Goal: Browse casually

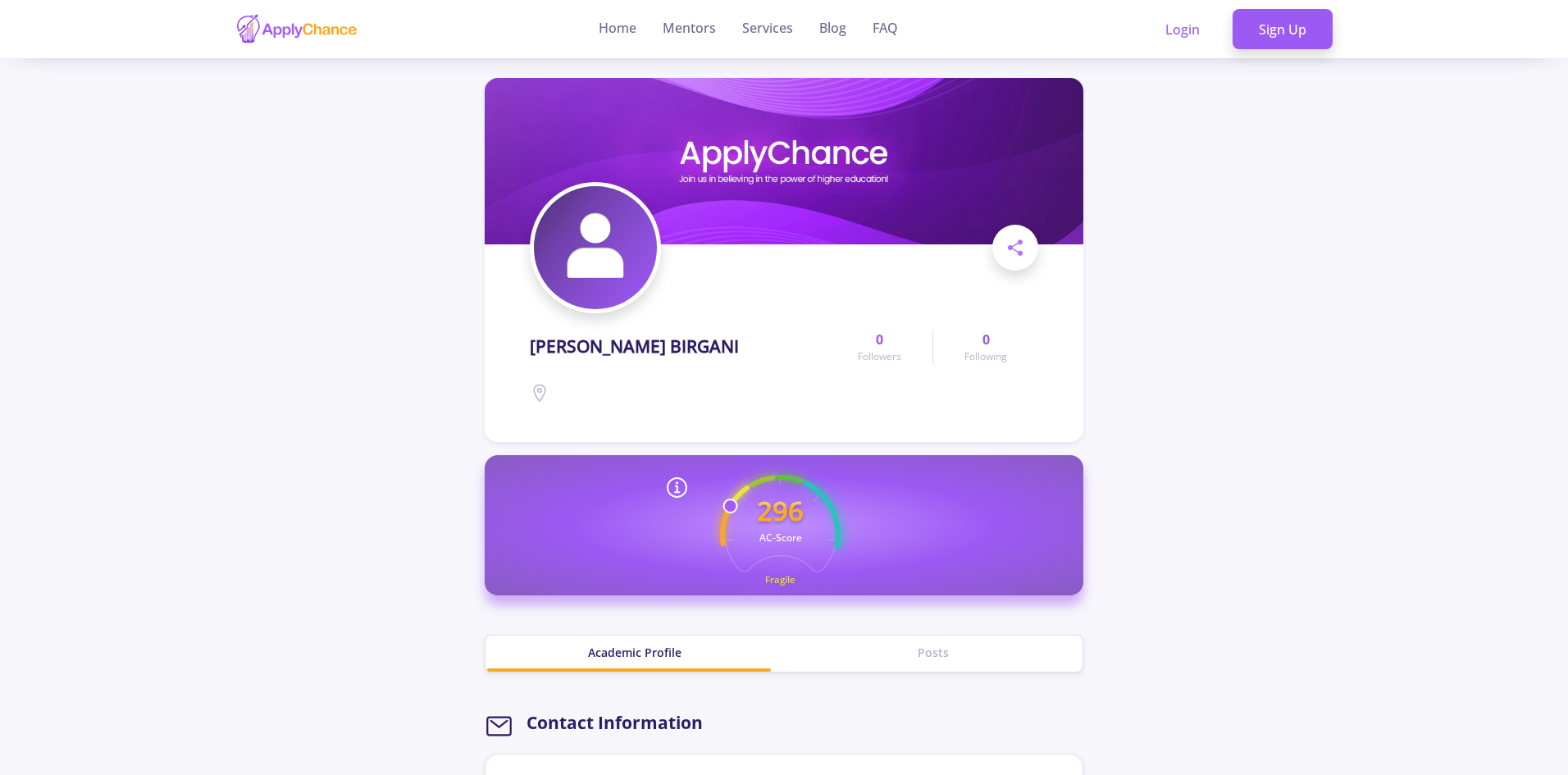
click at [622, 344] on h1 "[PERSON_NAME] BIRGANI" at bounding box center [634, 346] width 209 height 20
drag, startPoint x: 622, startPoint y: 344, endPoint x: 287, endPoint y: 436, distance: 347.4
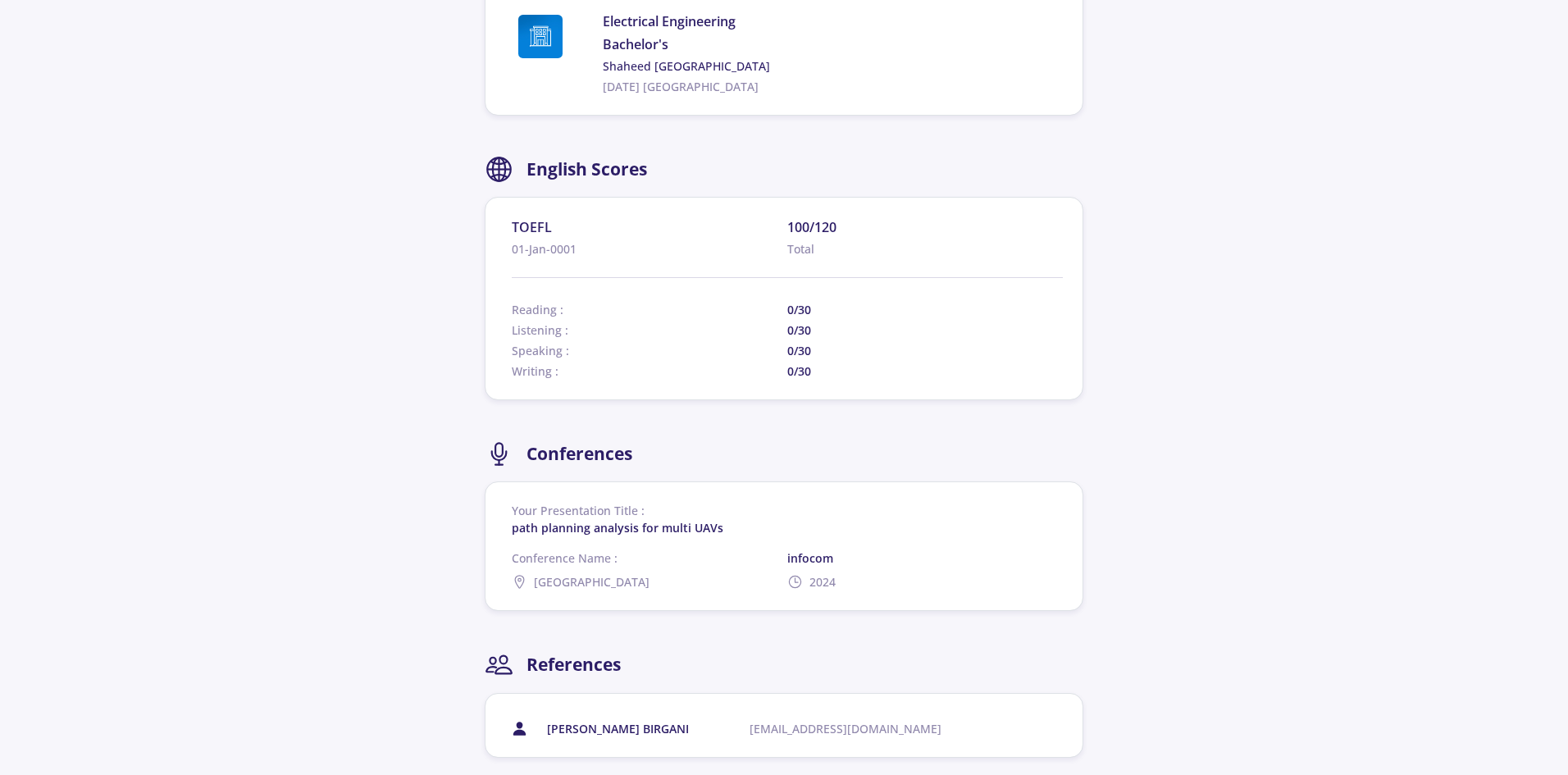
scroll to position [1312, 0]
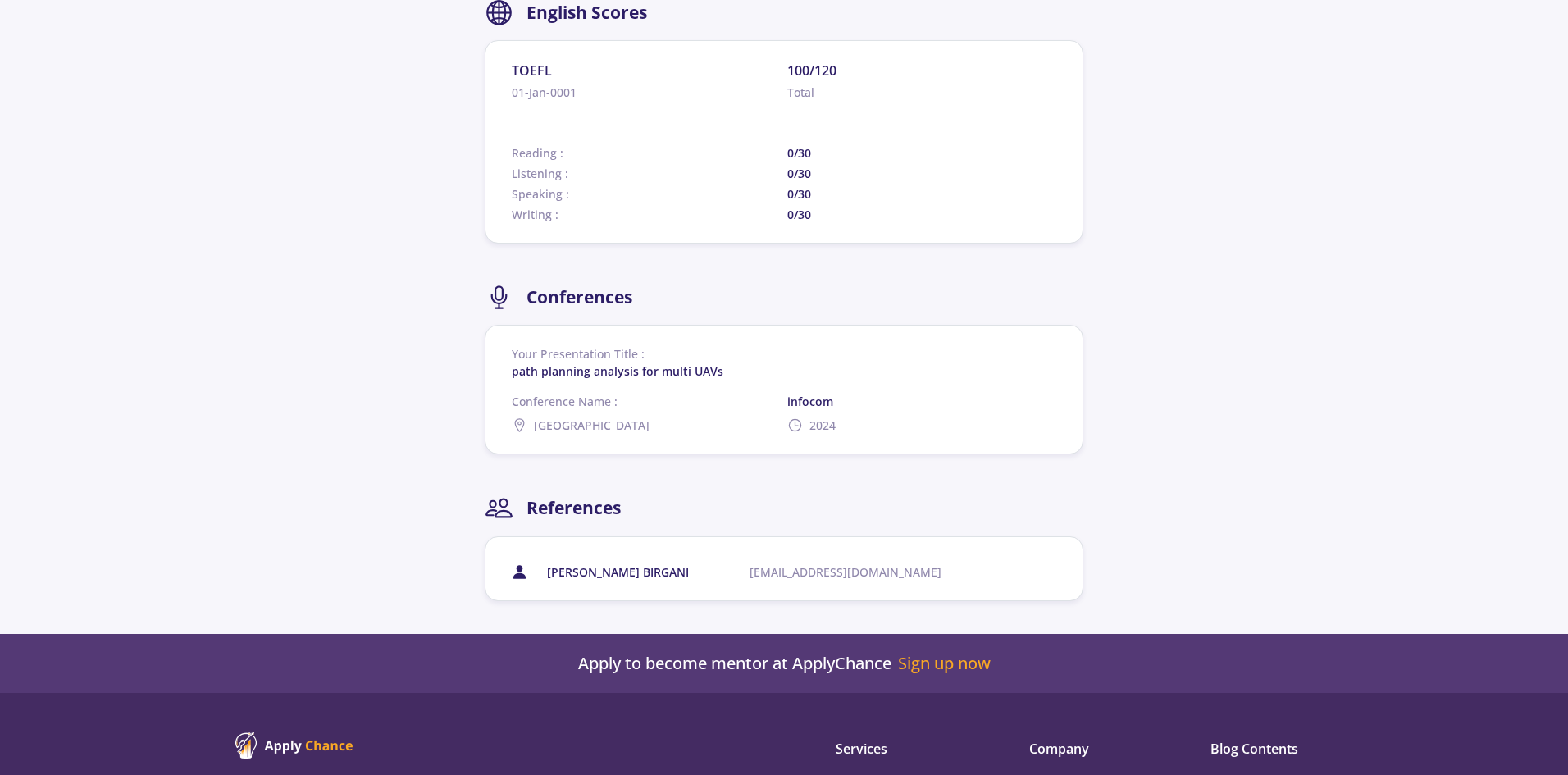
click at [818, 570] on span "[EMAIL_ADDRESS][DOMAIN_NAME]" at bounding box center [871, 572] width 242 height 17
click at [638, 569] on span "[PERSON_NAME] BIRGANI" at bounding box center [618, 572] width 142 height 17
